Goal: Information Seeking & Learning: Find specific fact

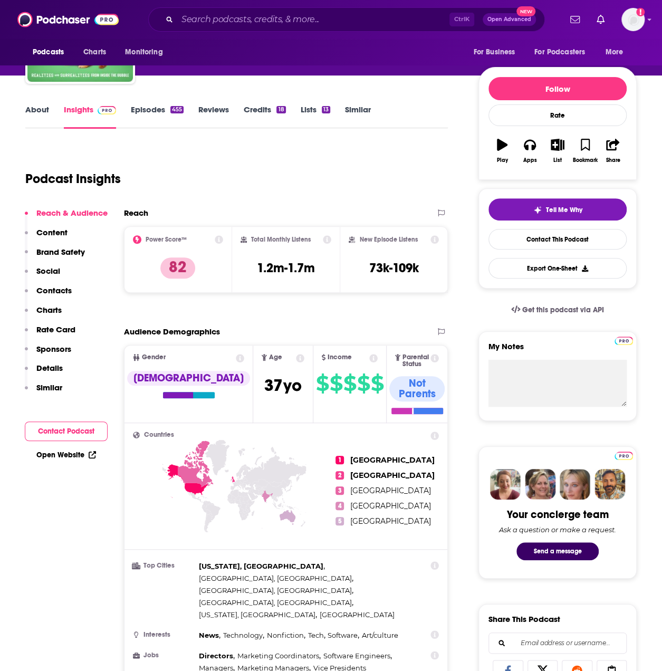
scroll to position [106, 0]
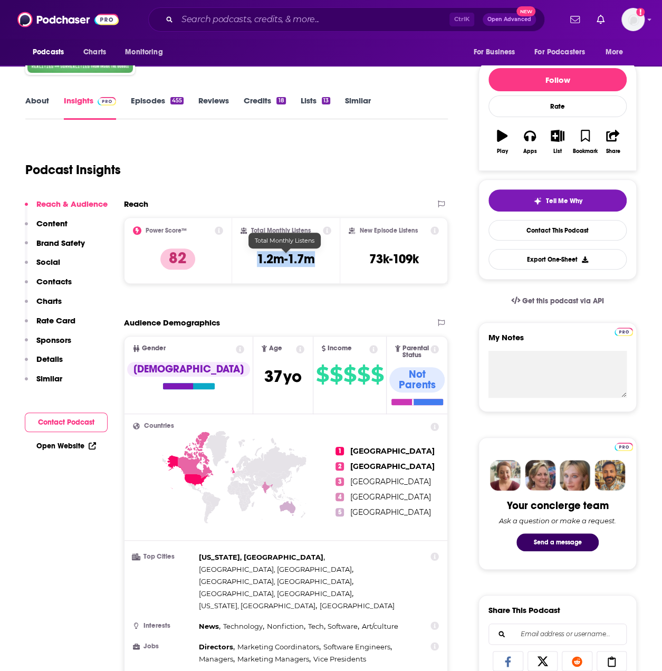
drag, startPoint x: 321, startPoint y: 260, endPoint x: 256, endPoint y: 264, distance: 64.5
click at [256, 264] on div "Total Monthly Listens 1.2m-1.7m" at bounding box center [286, 250] width 91 height 49
